Goal: Information Seeking & Learning: Learn about a topic

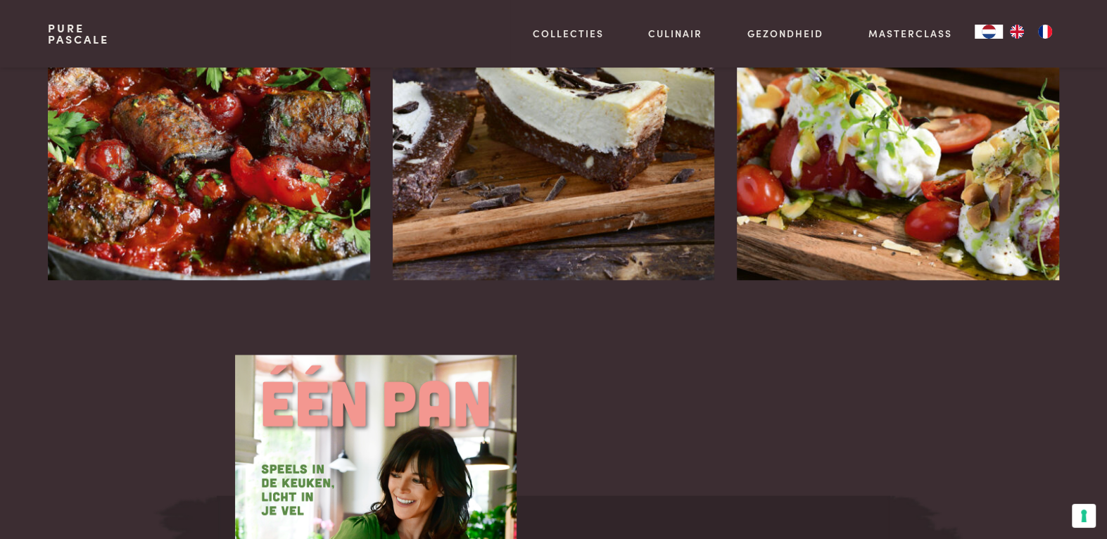
scroll to position [2038, 0]
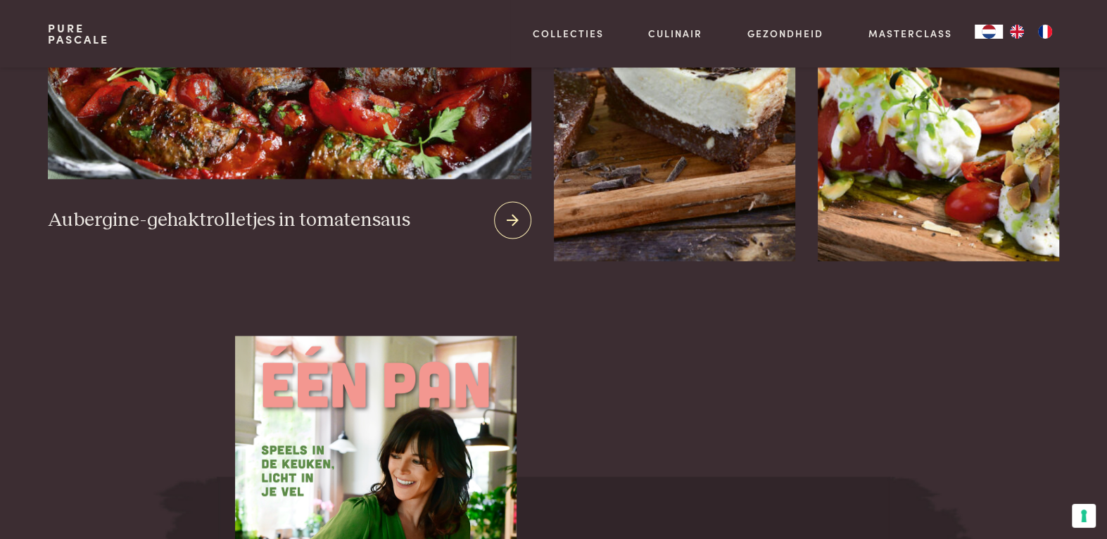
click at [287, 122] on img at bounding box center [289, 10] width 483 height 340
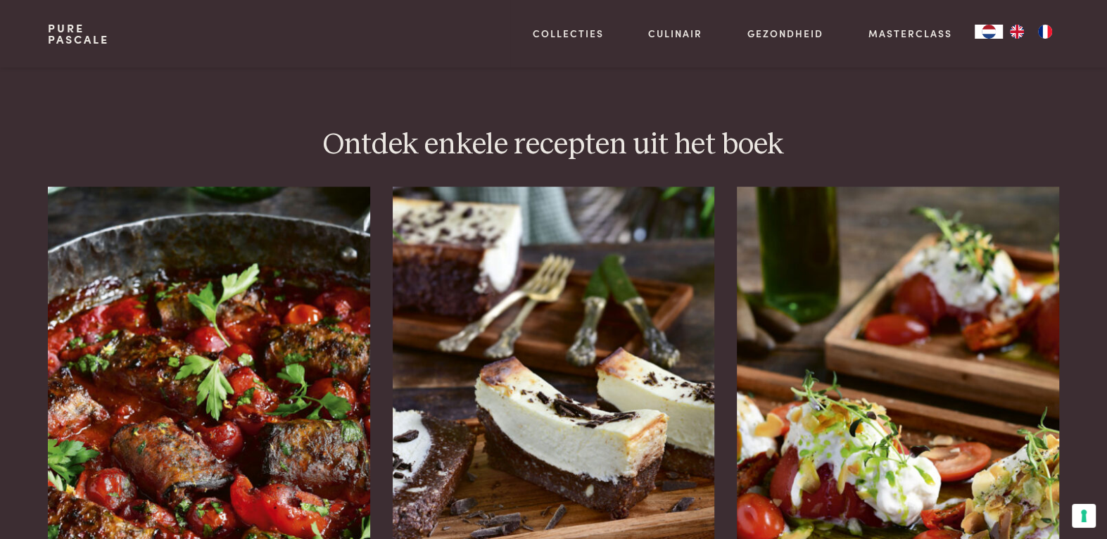
scroll to position [1682, 0]
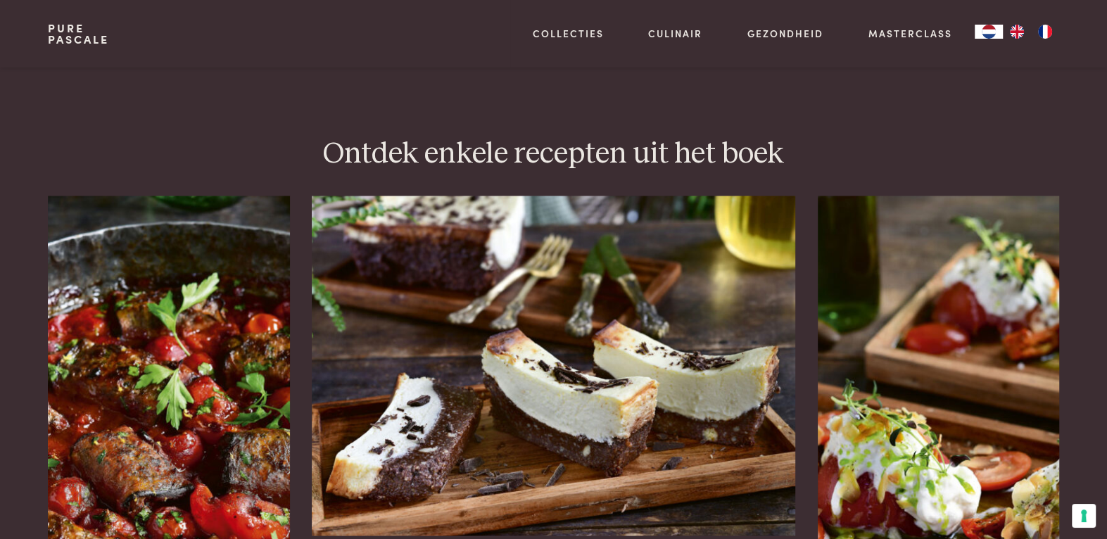
click at [487, 367] on img at bounding box center [553, 366] width 483 height 340
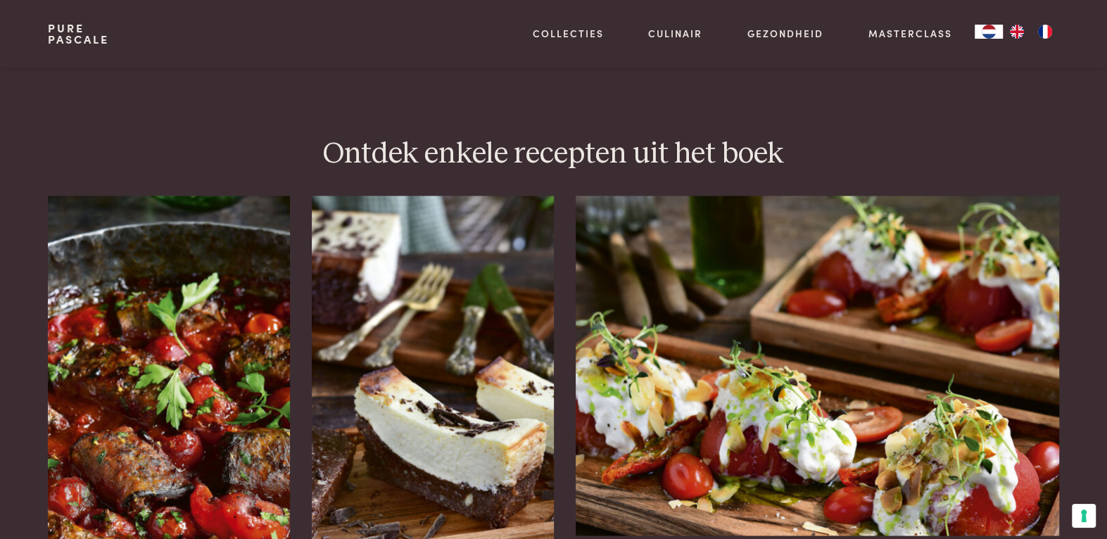
click at [855, 415] on img at bounding box center [817, 366] width 483 height 340
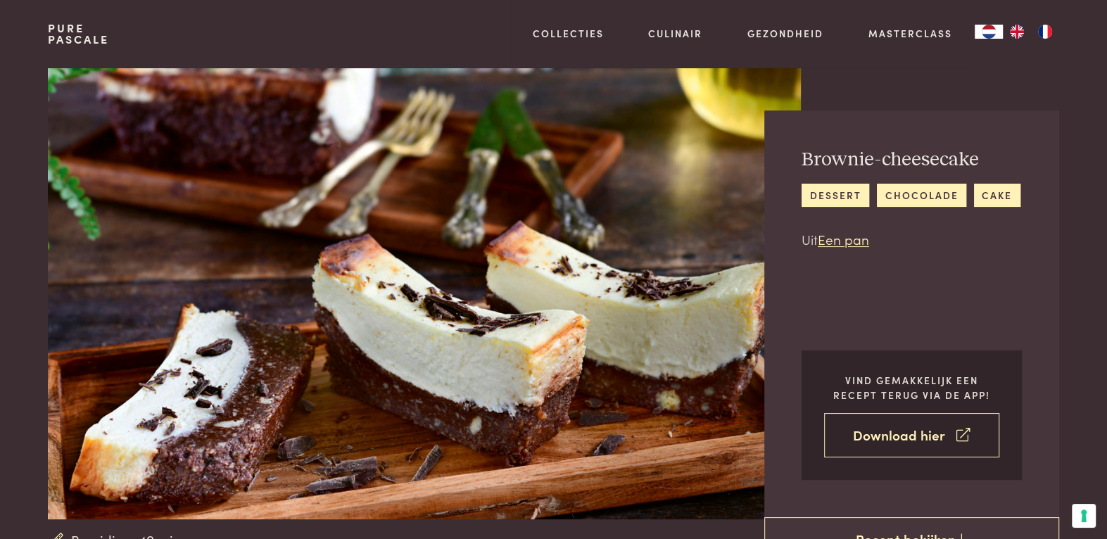
click at [864, 431] on link "Download hier" at bounding box center [911, 435] width 175 height 44
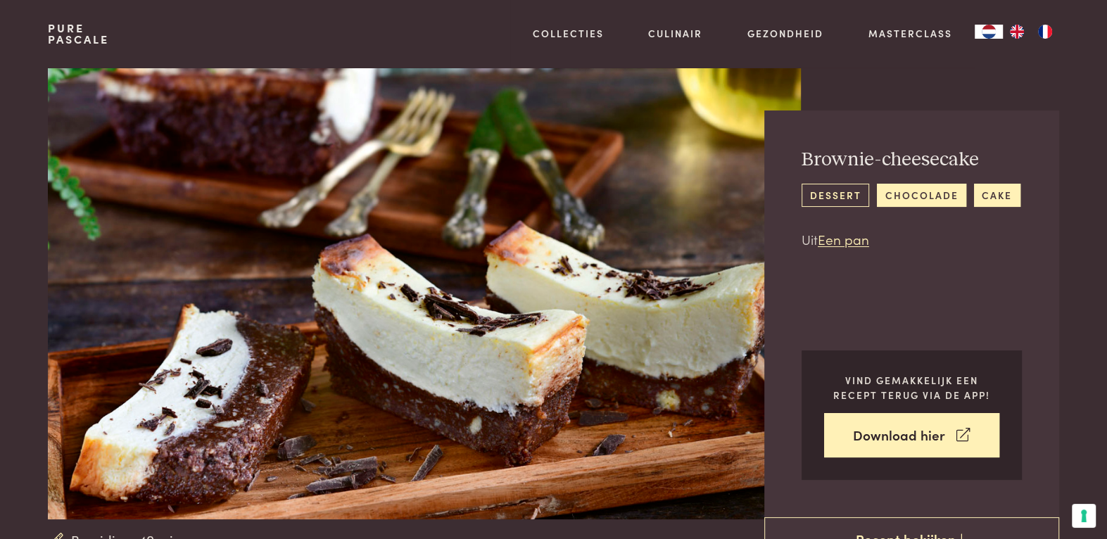
click at [837, 195] on link "dessert" at bounding box center [836, 195] width 68 height 23
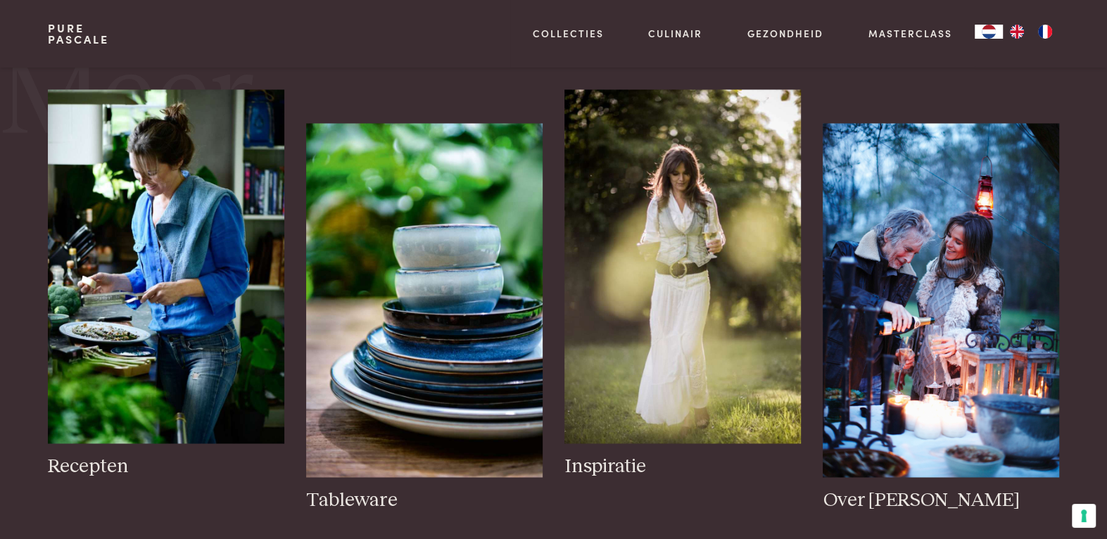
scroll to position [1581, 0]
